Goal: Browse casually: Explore the website without a specific task or goal

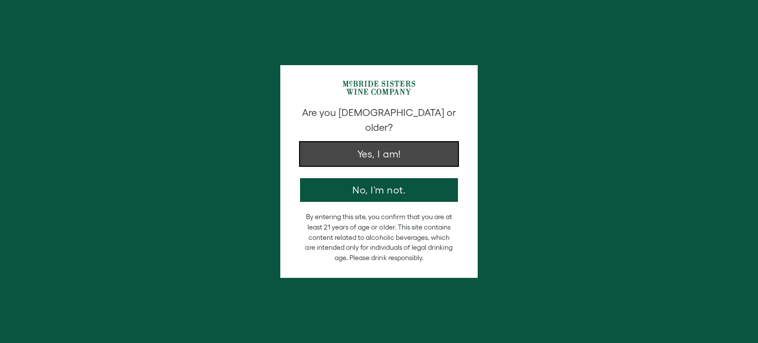
click at [378, 145] on button "Yes, I am!" at bounding box center [379, 154] width 158 height 24
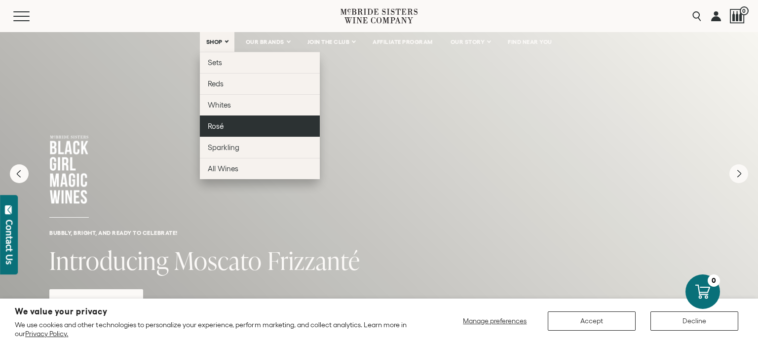
click at [211, 130] on link "Rosé" at bounding box center [260, 125] width 120 height 21
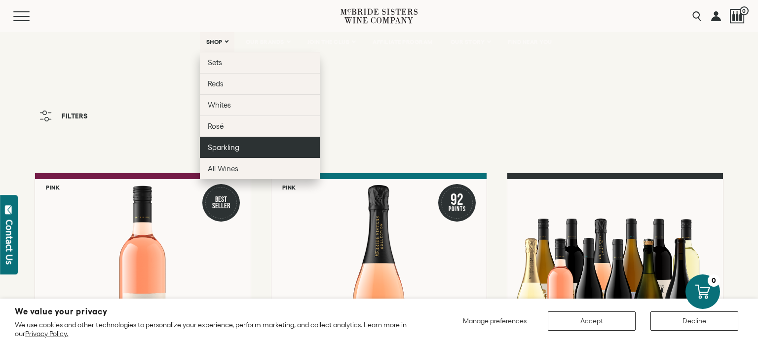
click at [217, 141] on link "Sparkling" at bounding box center [260, 147] width 120 height 21
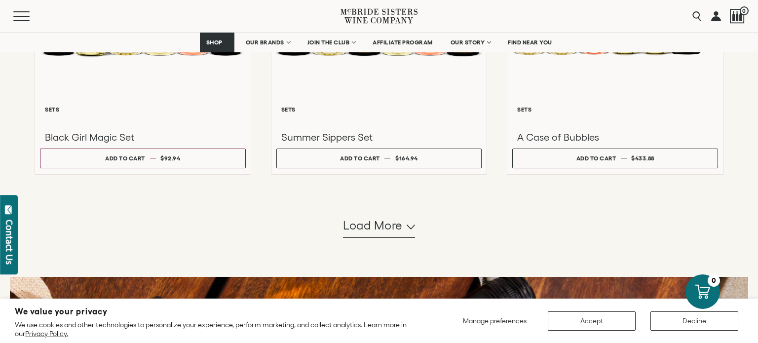
scroll to position [951, 0]
click at [381, 230] on span "Load more" at bounding box center [373, 226] width 60 height 17
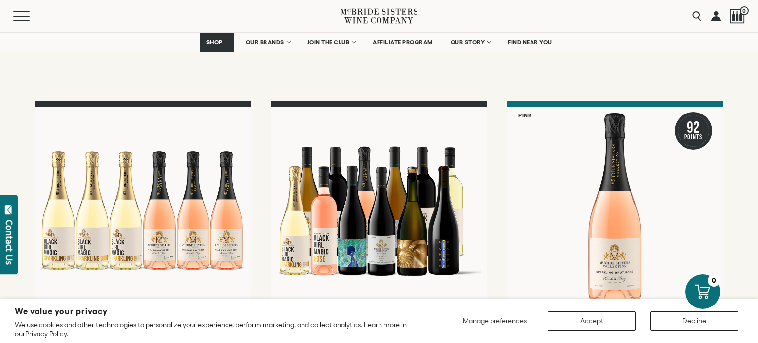
scroll to position [0, 0]
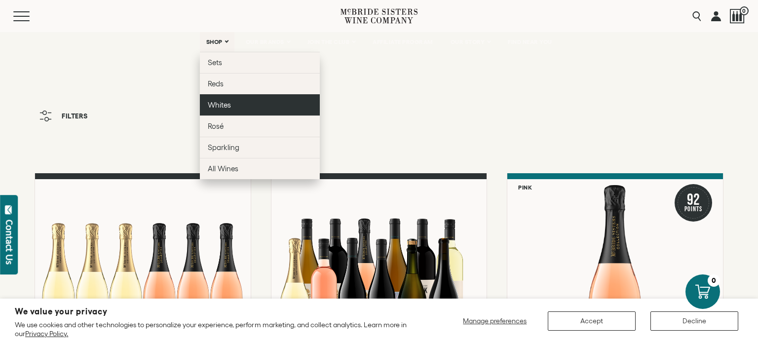
click at [218, 105] on span "Whites" at bounding box center [219, 105] width 23 height 8
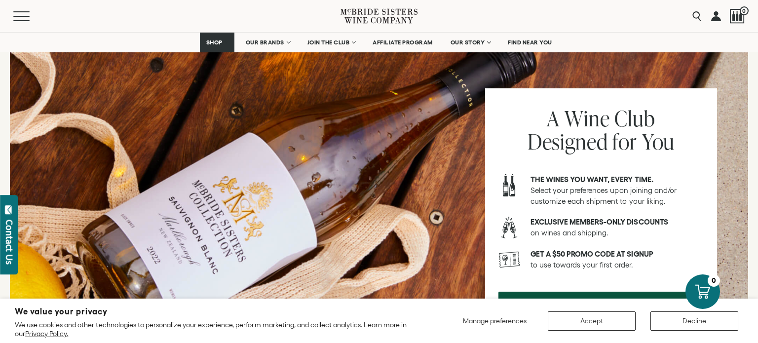
scroll to position [1204, 0]
